Goal: Transaction & Acquisition: Purchase product/service

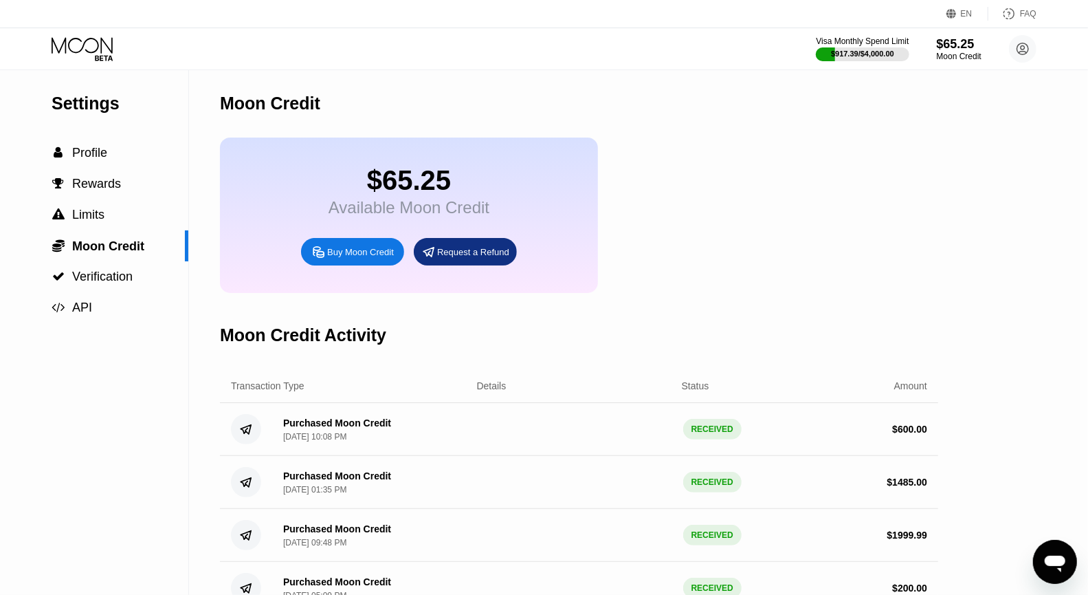
click at [372, 254] on div "Buy Moon Credit" at bounding box center [360, 252] width 67 height 12
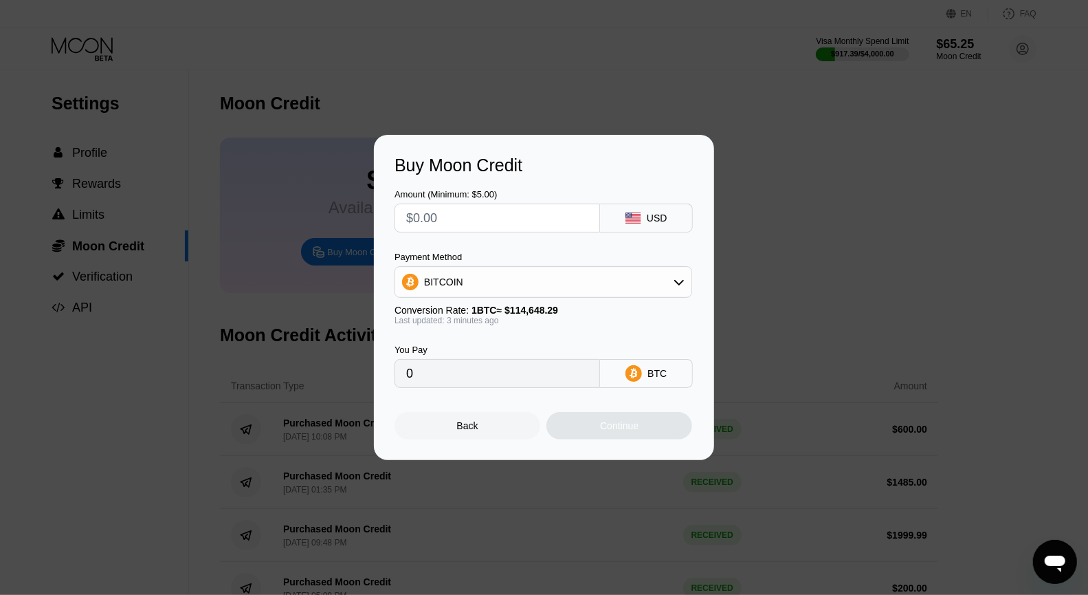
click at [478, 224] on input "text" at bounding box center [497, 217] width 182 height 27
type input "$5"
type input "0.00004362"
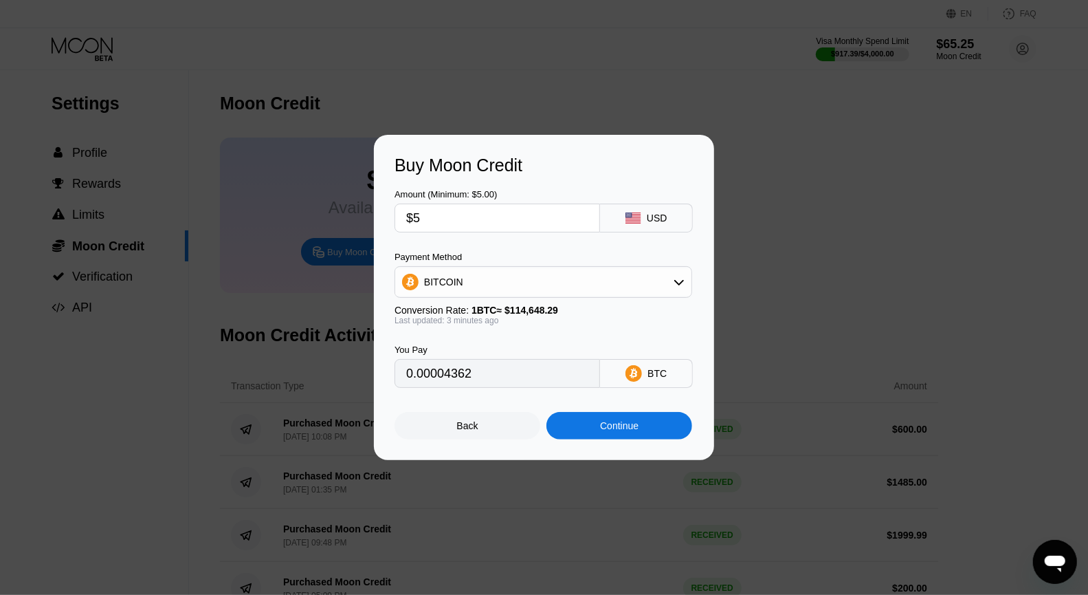
type input "$55"
type input "0.00047973"
type input "$550"
type input "0.00479729"
type input "$550"
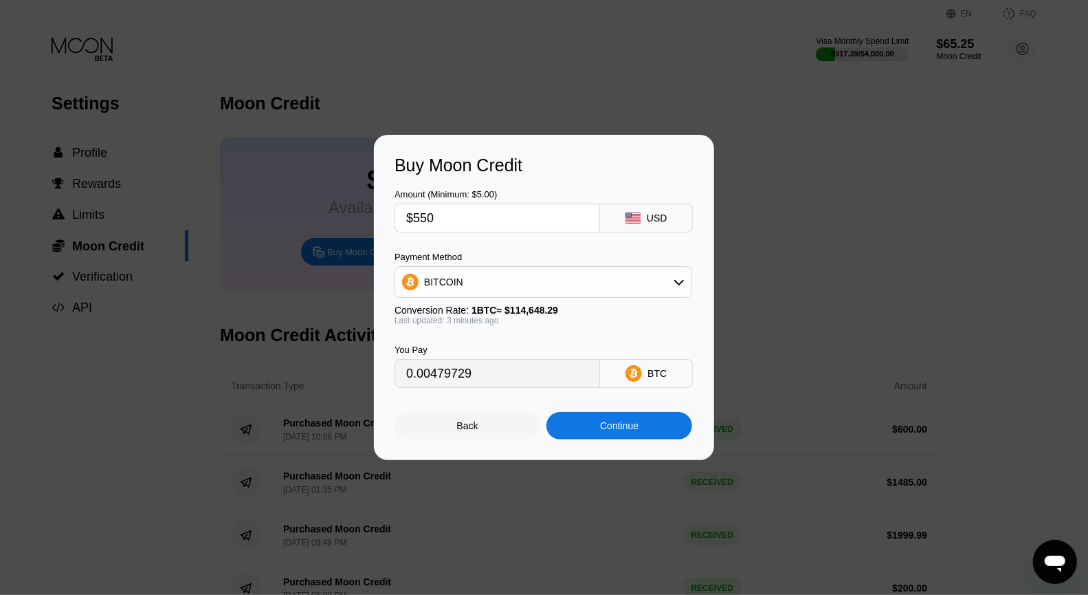
click at [557, 285] on div "BITCOIN" at bounding box center [543, 281] width 296 height 27
click at [491, 348] on span "USDT on TRON" at bounding box center [462, 349] width 69 height 11
type input "555.56"
click at [485, 221] on input "$550" at bounding box center [497, 217] width 182 height 27
type input "$55"
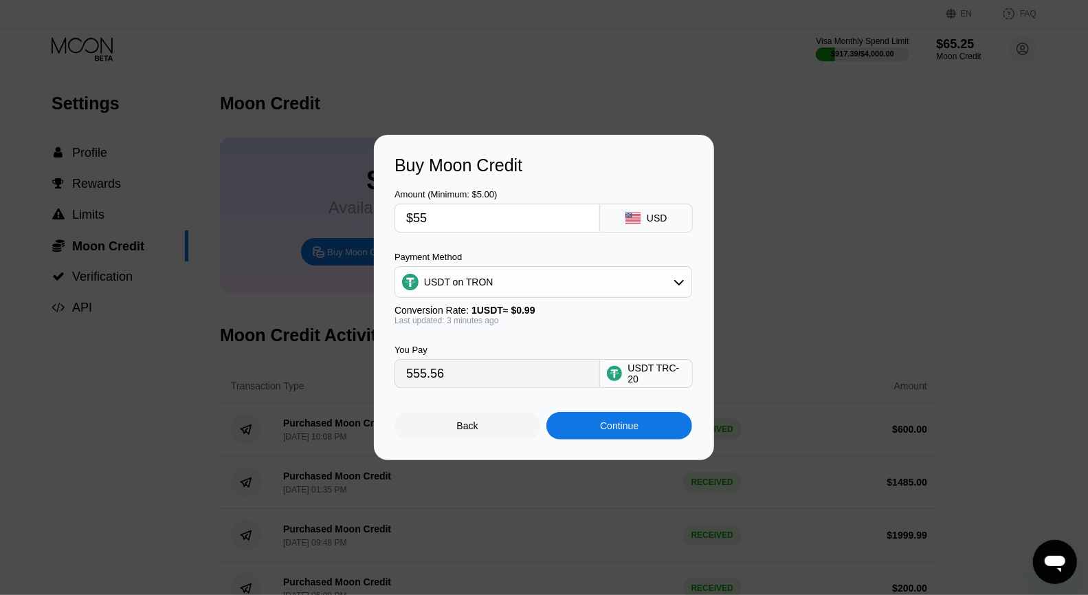
type input "55.56"
type input "$5"
type input "5.05"
type input "$540"
type input "545.45"
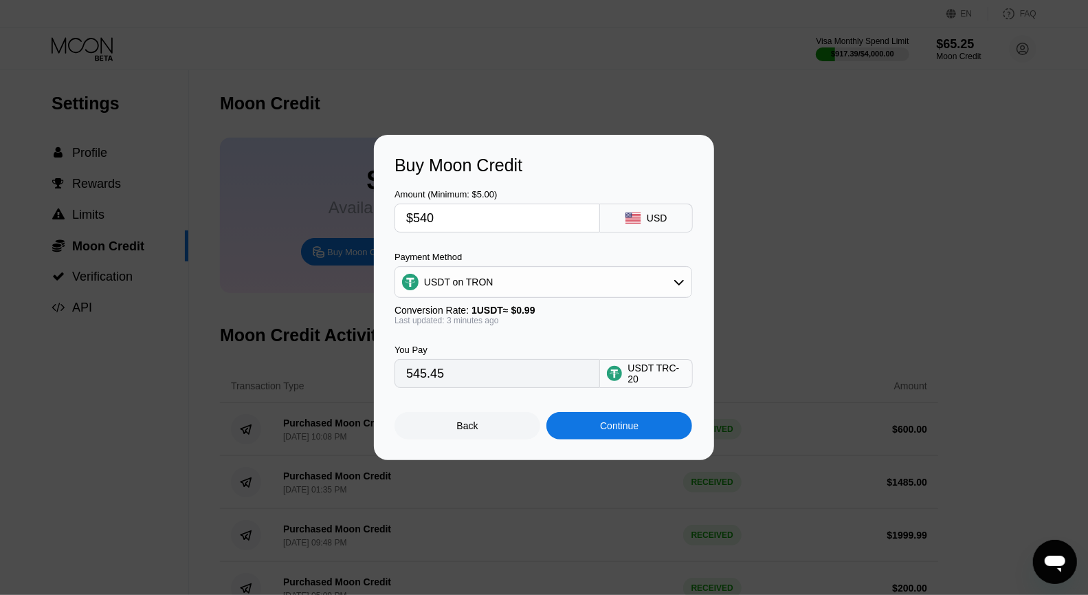
click at [617, 428] on div "Continue" at bounding box center [619, 425] width 38 height 11
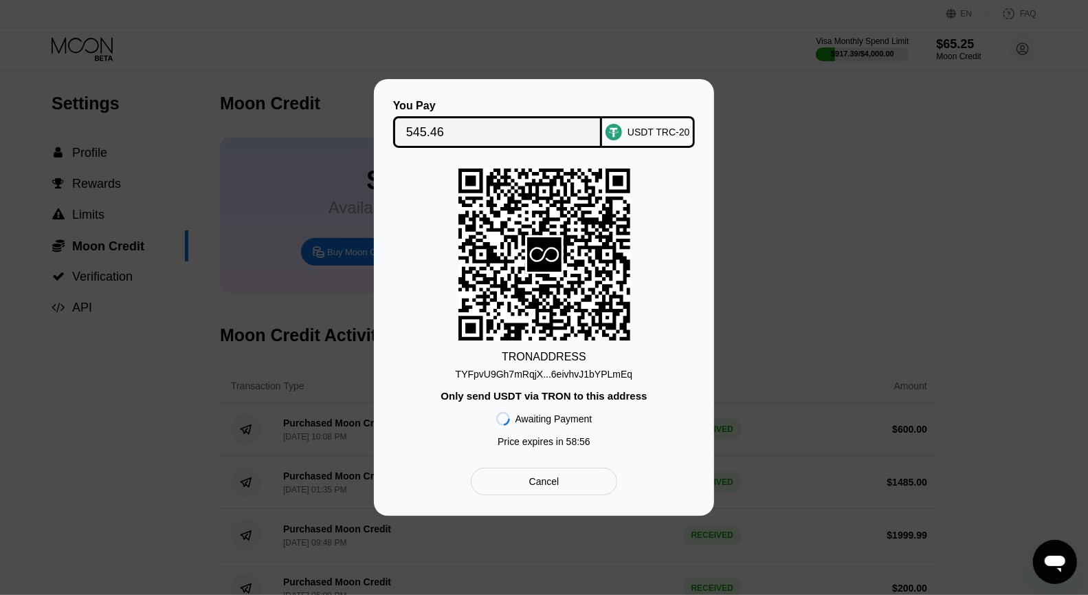
click at [562, 377] on div "TYFpvU9Gh7mRqjX...6eivhvJ1bYPLmEq" at bounding box center [544, 373] width 177 height 11
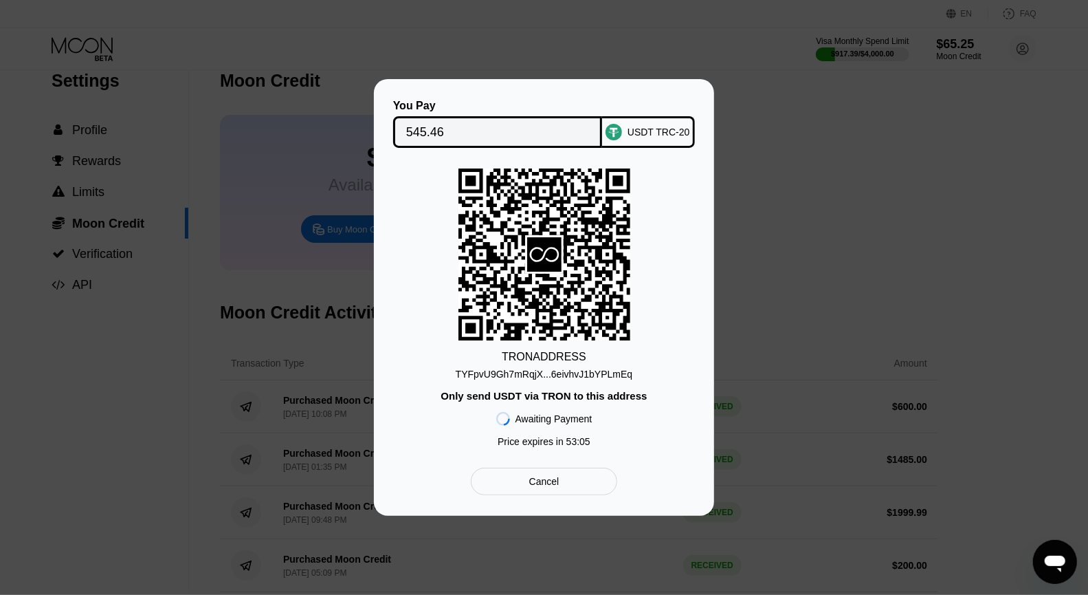
scroll to position [18, 0]
